Goal: Check status

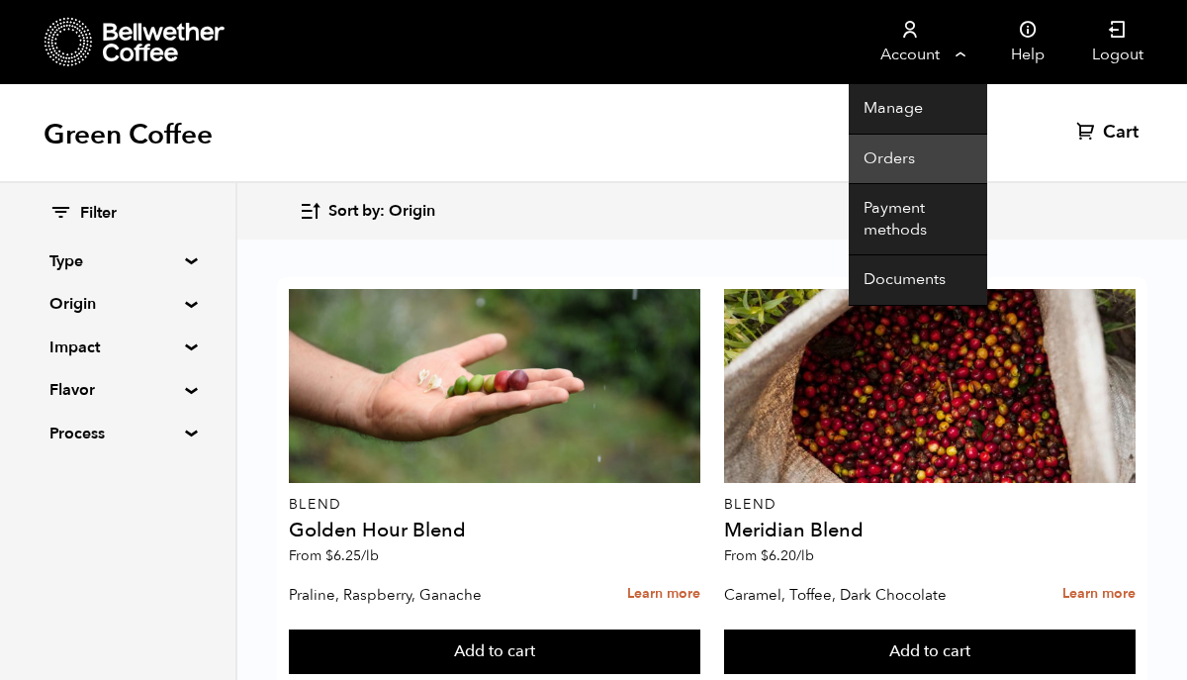
click at [923, 153] on link "Orders" at bounding box center [918, 160] width 138 height 50
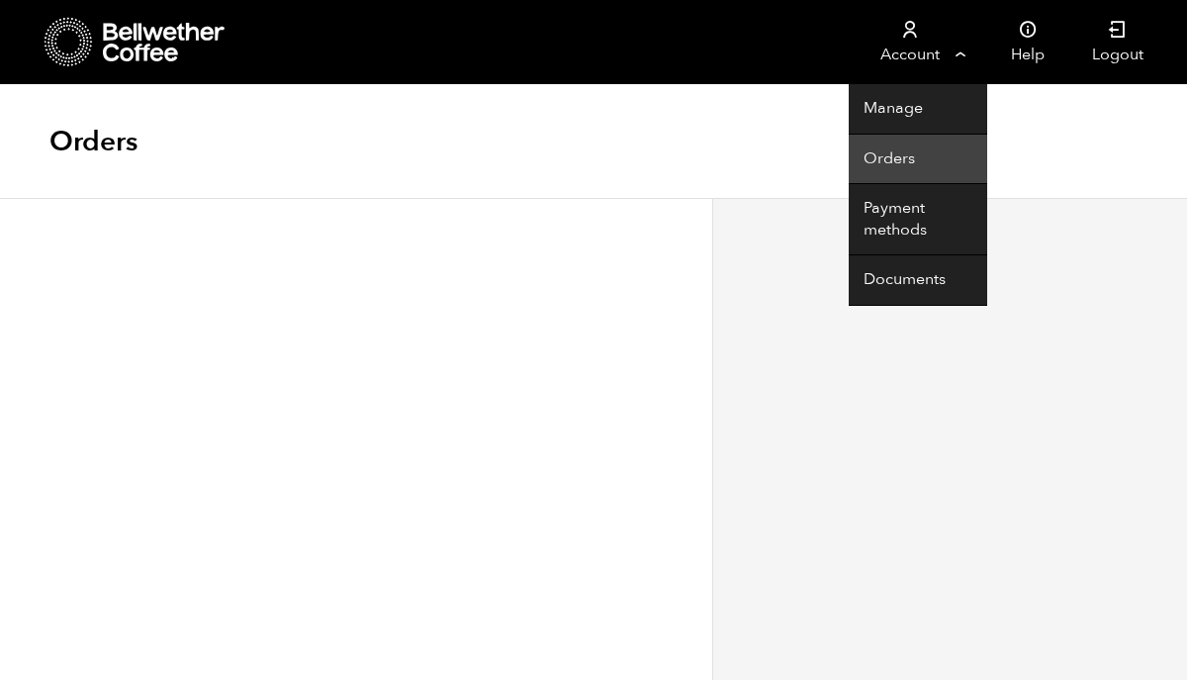
click at [903, 156] on link "Orders" at bounding box center [918, 160] width 138 height 50
